Goal: Navigation & Orientation: Find specific page/section

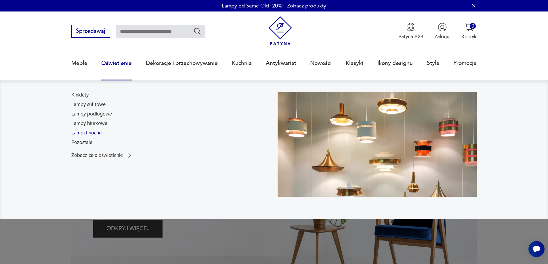
click at [90, 135] on link "Lampki nocne" at bounding box center [86, 133] width 30 height 7
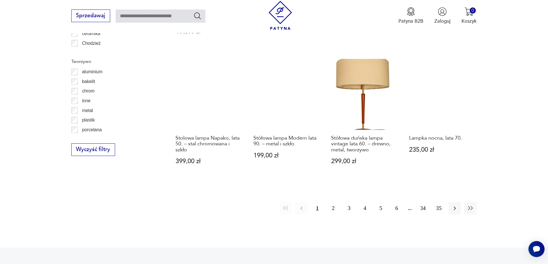
scroll to position [623, 0]
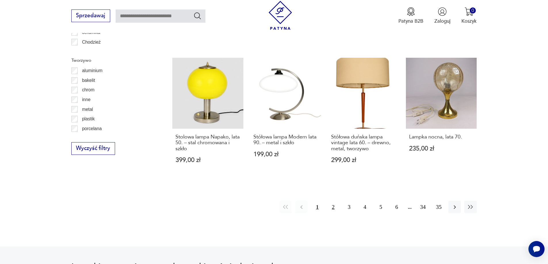
click at [334, 209] on button "2" at bounding box center [333, 207] width 12 height 12
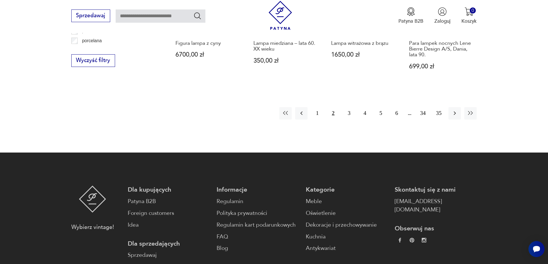
scroll to position [718, 0]
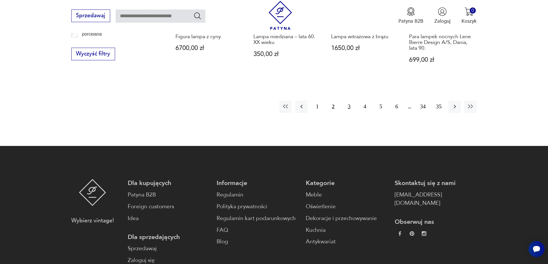
click at [348, 108] on button "3" at bounding box center [349, 107] width 12 height 12
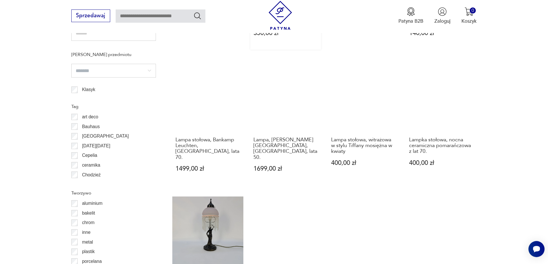
scroll to position [603, 0]
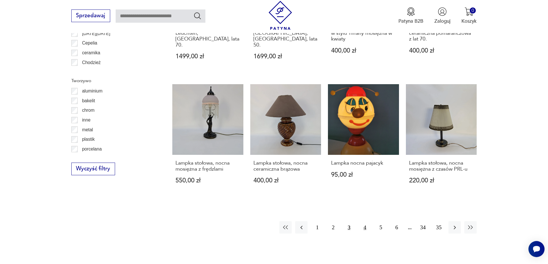
click at [365, 222] on button "4" at bounding box center [365, 228] width 12 height 12
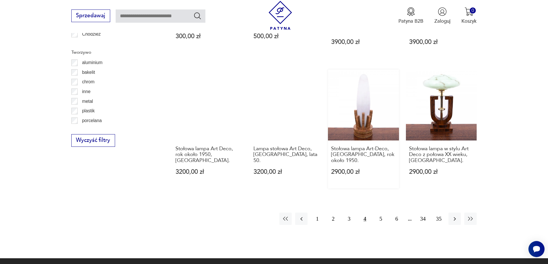
scroll to position [631, 0]
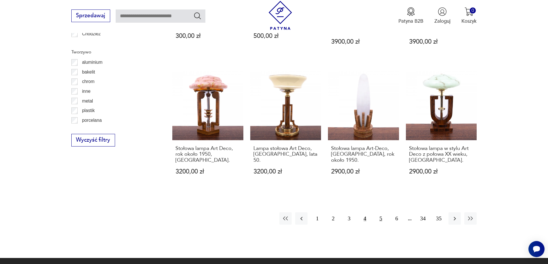
click at [383, 213] on button "5" at bounding box center [381, 219] width 12 height 12
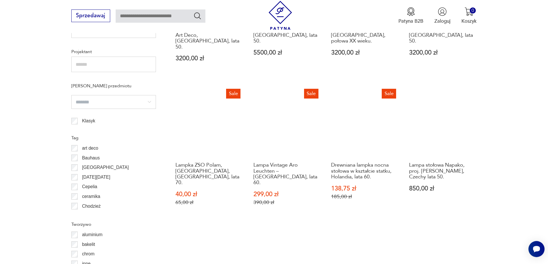
scroll to position [631, 0]
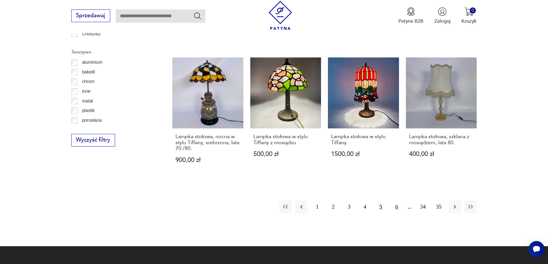
click at [396, 201] on button "6" at bounding box center [396, 207] width 12 height 12
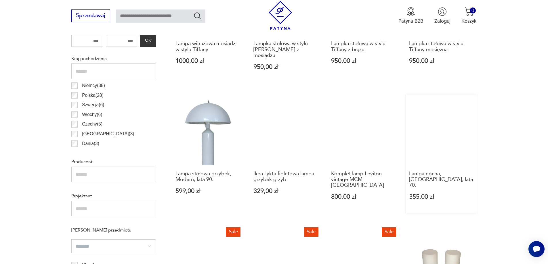
scroll to position [315, 0]
